Goal: Transaction & Acquisition: Book appointment/travel/reservation

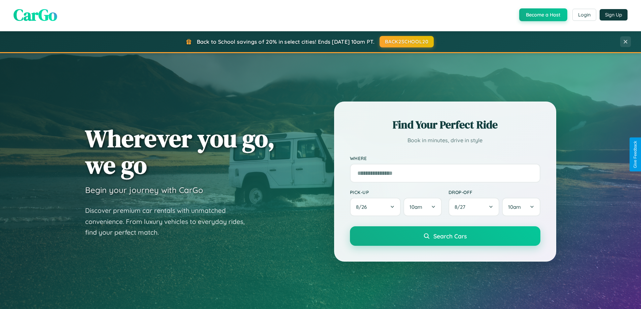
scroll to position [1294, 0]
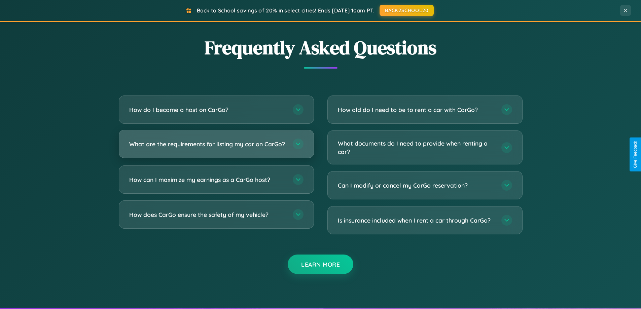
click at [216, 147] on h3 "What are the requirements for listing my car on CarGo?" at bounding box center [207, 144] width 157 height 8
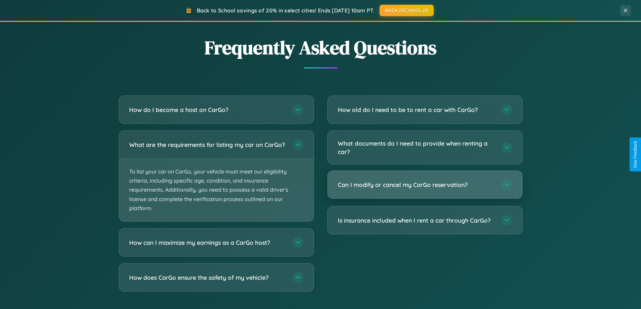
click at [424, 185] on h3 "Can I modify or cancel my CarGo reservation?" at bounding box center [416, 185] width 157 height 8
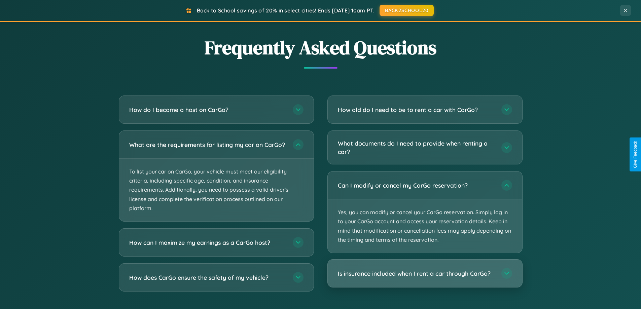
click at [424, 274] on h3 "Is insurance included when I rent a car through CarGo?" at bounding box center [416, 273] width 157 height 8
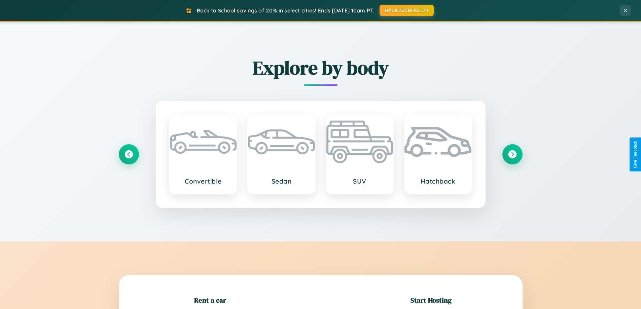
scroll to position [145, 0]
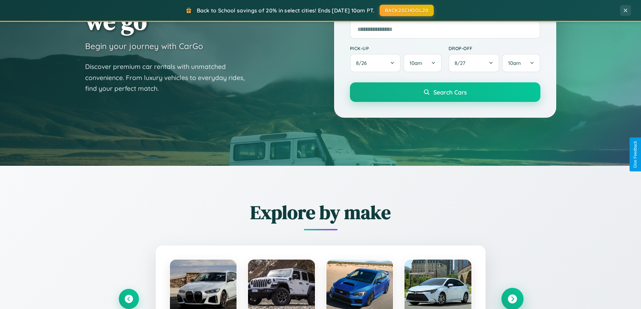
click at [512, 299] on icon at bounding box center [511, 299] width 9 height 9
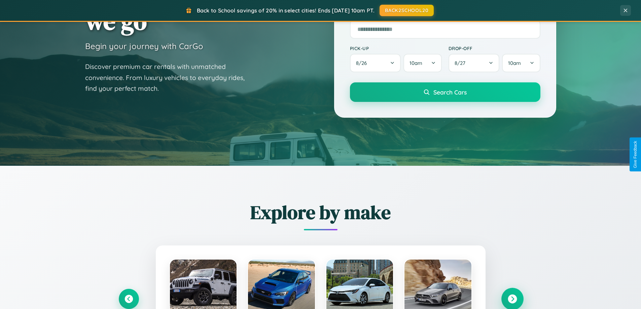
click at [512, 298] on icon at bounding box center [511, 299] width 9 height 9
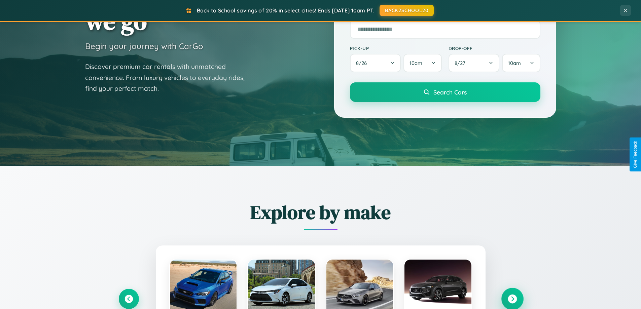
click at [512, 298] on icon at bounding box center [511, 299] width 9 height 9
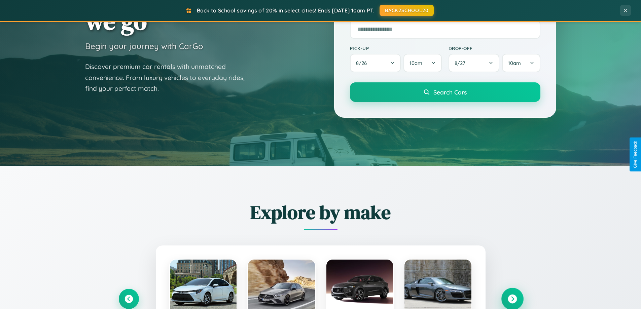
click at [512, 298] on icon at bounding box center [511, 299] width 9 height 9
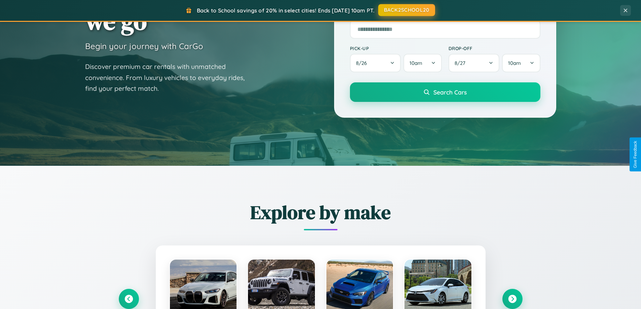
click at [406, 10] on button "BACK2SCHOOL20" at bounding box center [406, 10] width 57 height 12
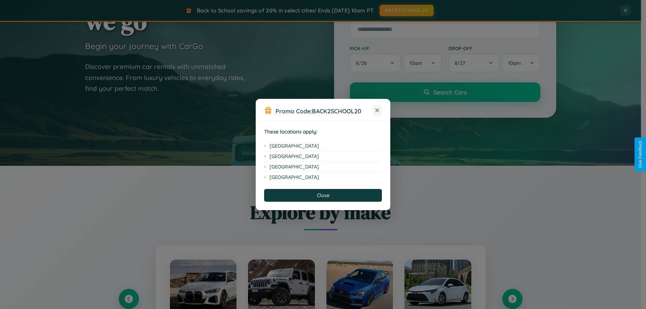
click at [377, 111] on icon at bounding box center [377, 111] width 4 height 4
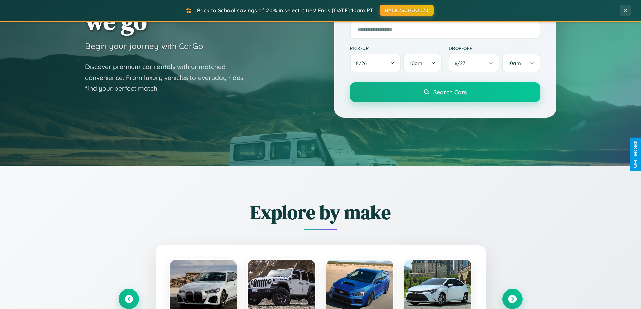
scroll to position [290, 0]
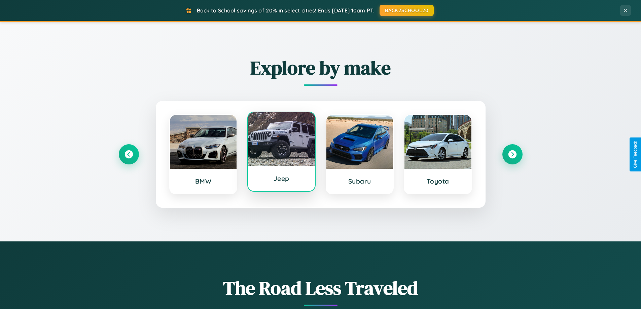
click at [281, 153] on div at bounding box center [281, 139] width 67 height 54
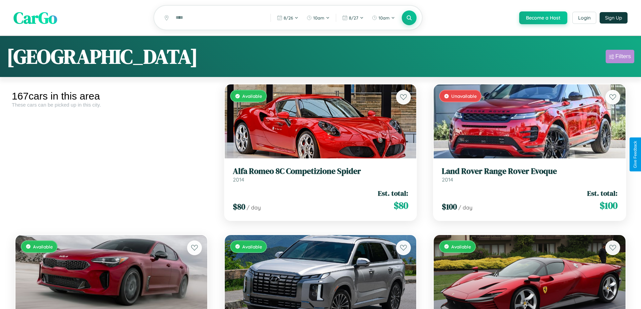
click at [619, 58] on div "Filters" at bounding box center [622, 56] width 15 height 7
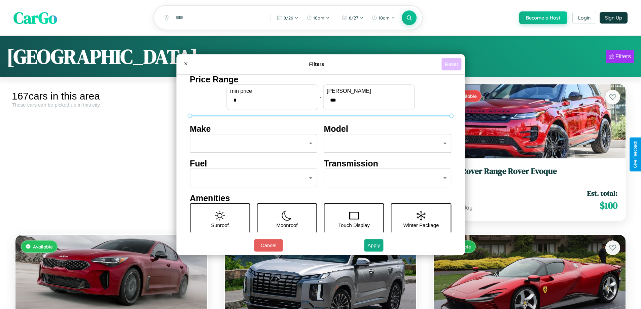
click at [452, 64] on button "Reset" at bounding box center [451, 64] width 20 height 12
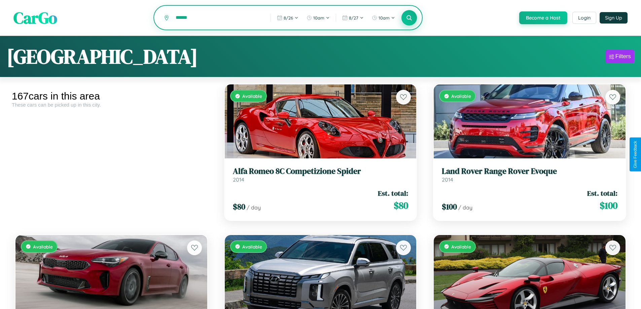
type input "******"
click at [409, 18] on icon at bounding box center [409, 17] width 6 height 6
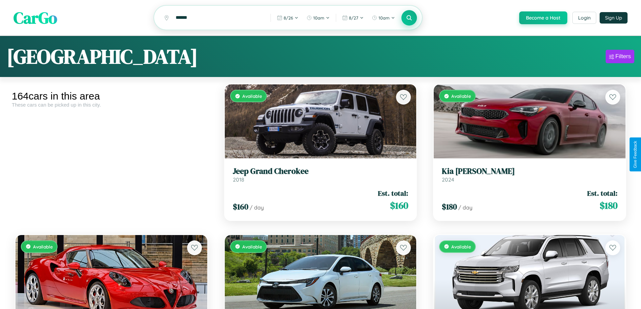
scroll to position [1801, 0]
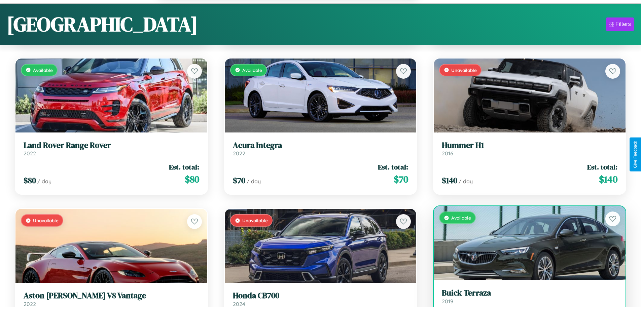
click at [525, 300] on link "Buick Terraza 2019" at bounding box center [530, 296] width 176 height 16
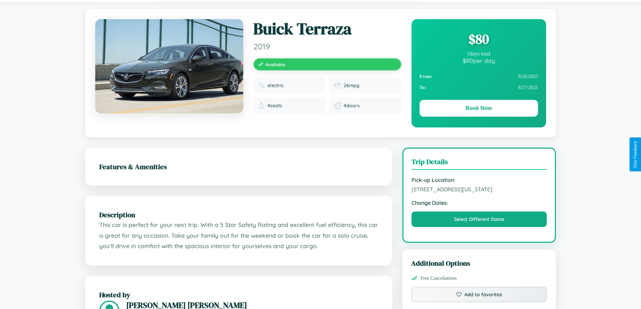
scroll to position [73, 0]
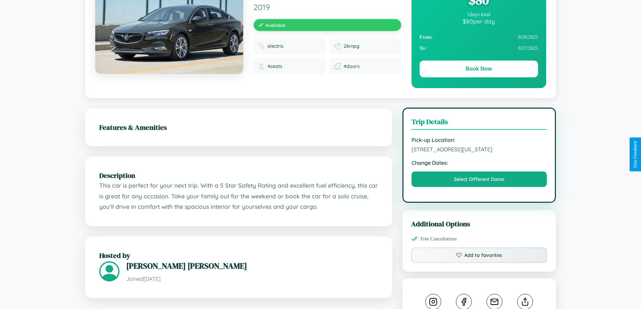
click at [479, 153] on span "957 Main Street Boston Massachusetts 52772 United States" at bounding box center [479, 149] width 136 height 7
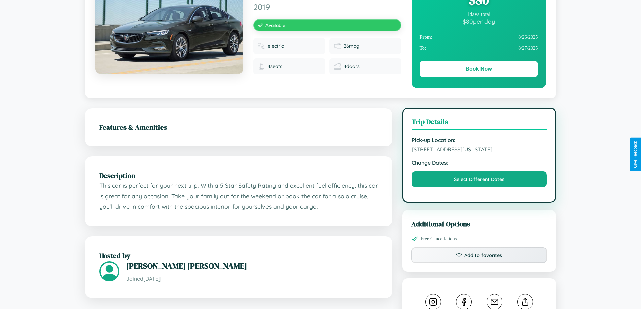
click at [479, 153] on span "957 Main Street Boston Massachusetts 52772 United States" at bounding box center [479, 149] width 136 height 7
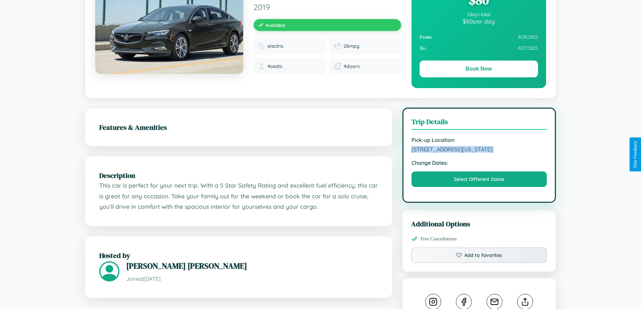
click at [479, 153] on span "957 Main Street Boston Massachusetts 52772 United States" at bounding box center [479, 149] width 136 height 7
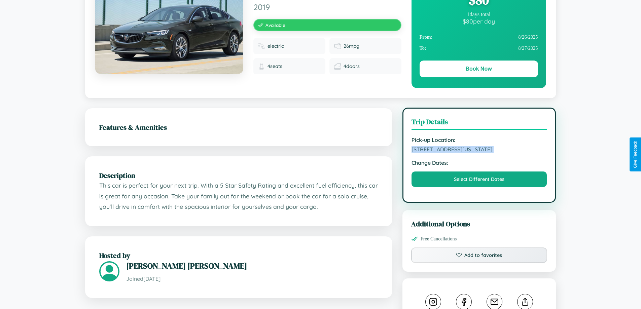
click at [479, 153] on span "957 Main Street Boston Massachusetts 52772 United States" at bounding box center [479, 149] width 136 height 7
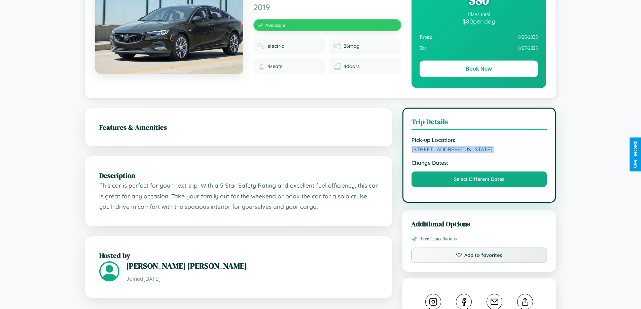
click at [479, 153] on span "957 Main Street Boston Massachusetts 52772 United States" at bounding box center [479, 149] width 136 height 7
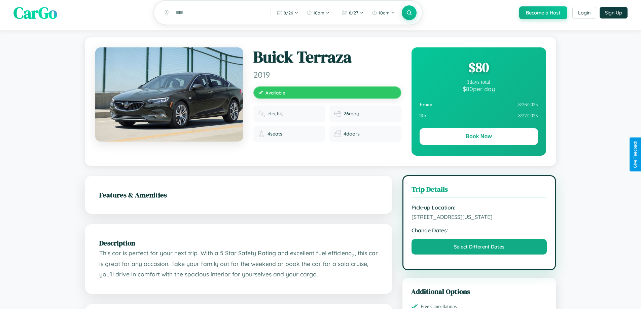
scroll to position [0, 0]
